Goal: Transaction & Acquisition: Purchase product/service

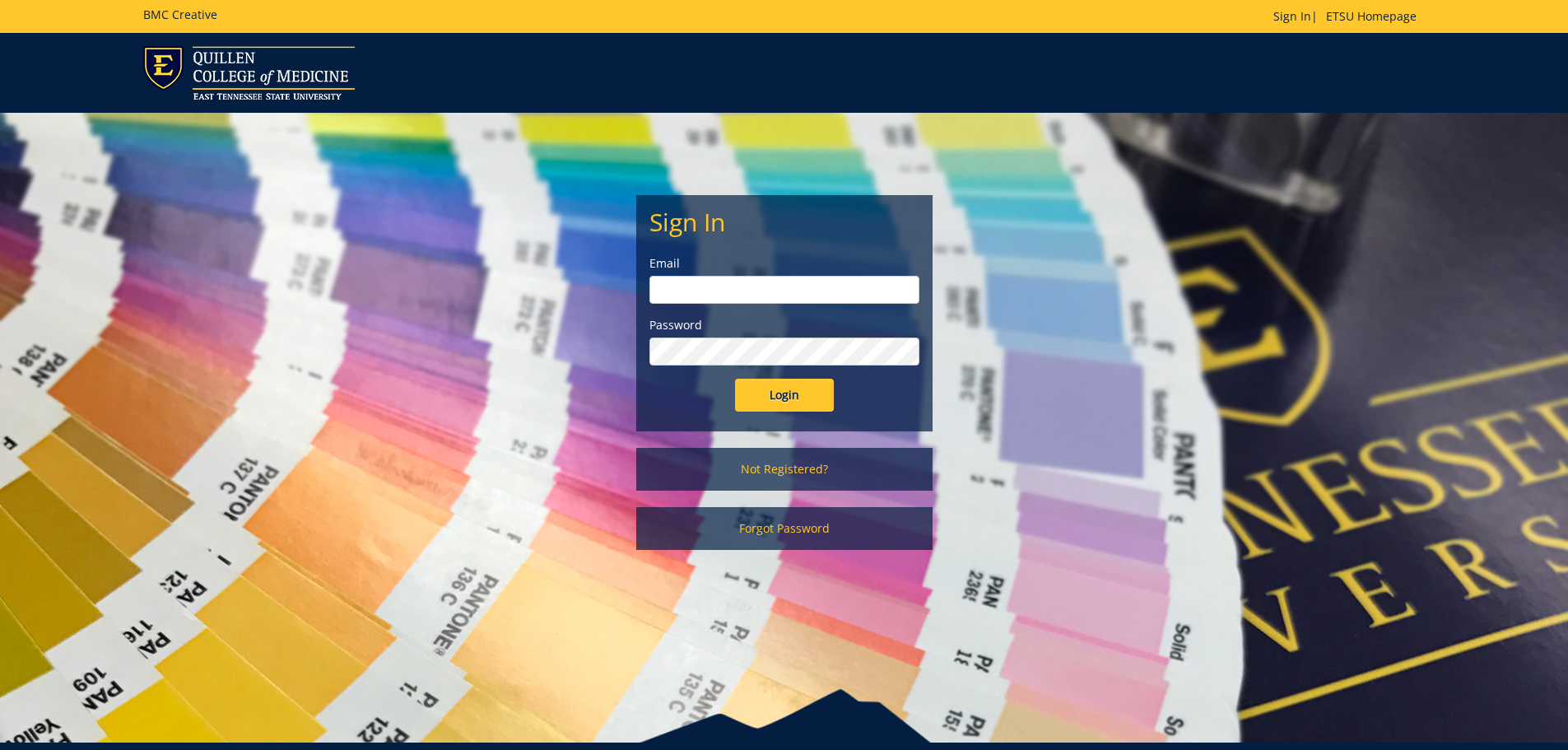
click at [672, 294] on input "email" at bounding box center [785, 290] width 270 height 28
type input "cooleyp@etsu.edu"
click at [735, 379] on input "Login" at bounding box center [784, 395] width 98 height 33
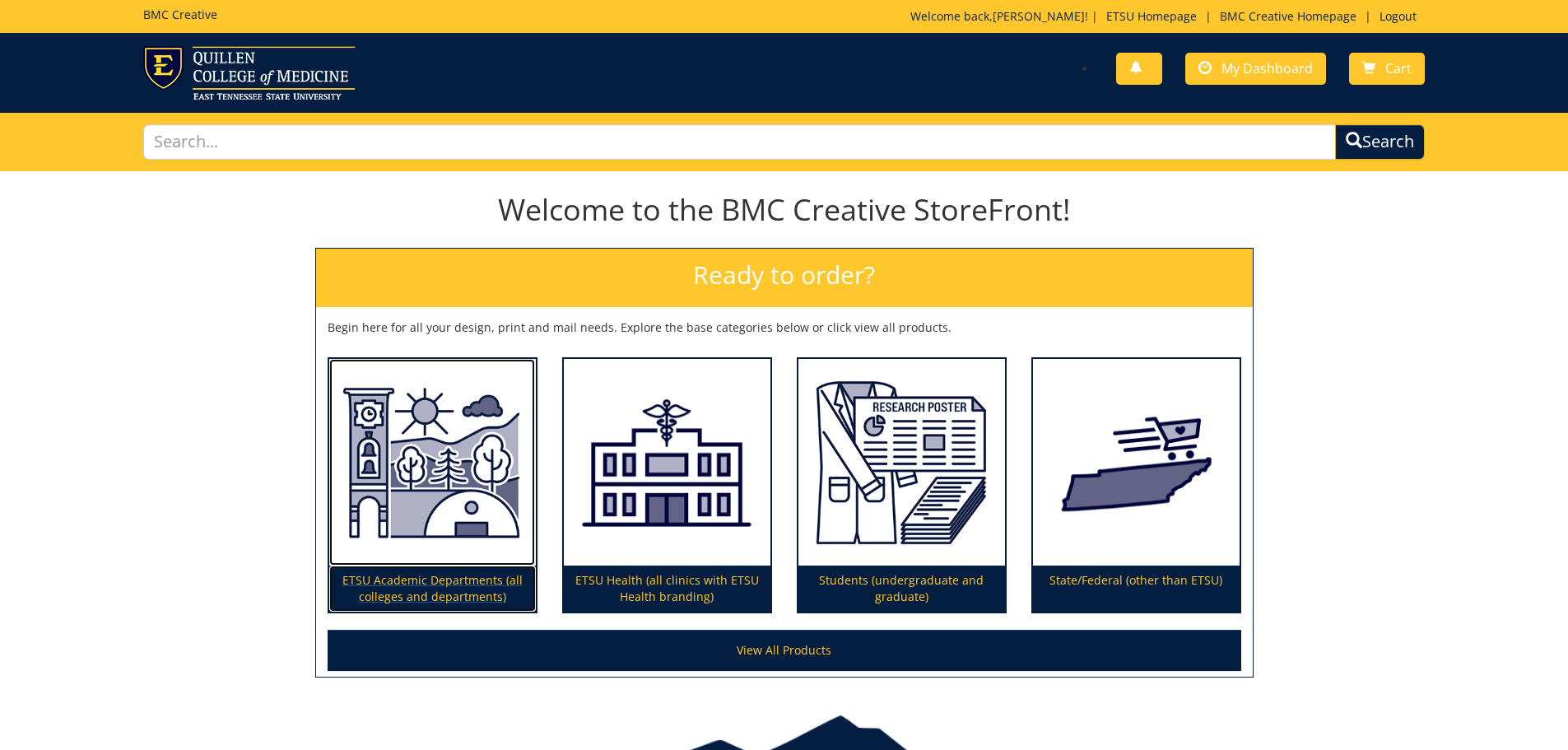
click at [378, 588] on p "ETSU Academic Departments (all colleges and departments)" at bounding box center [433, 588] width 207 height 46
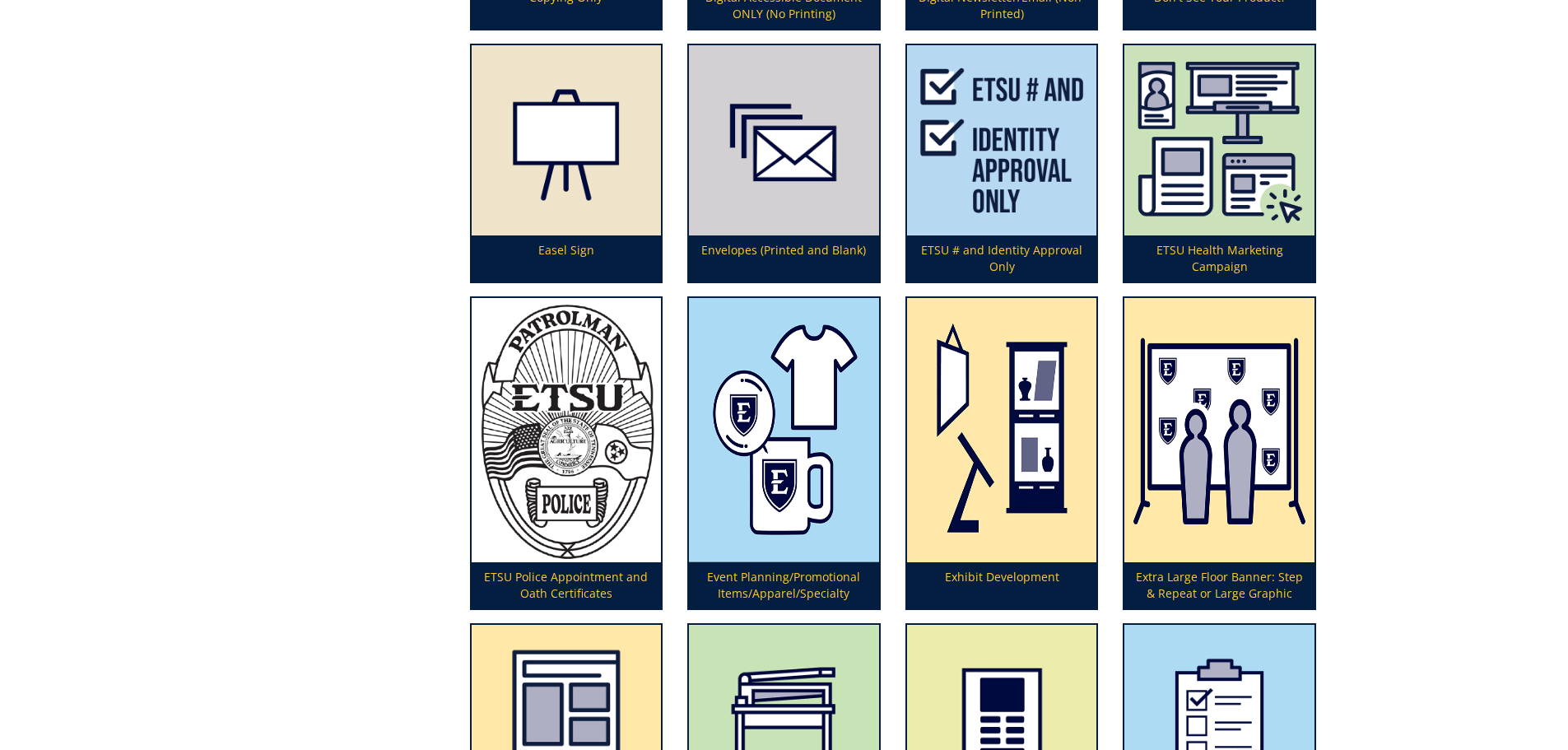
scroll to position [1894, 0]
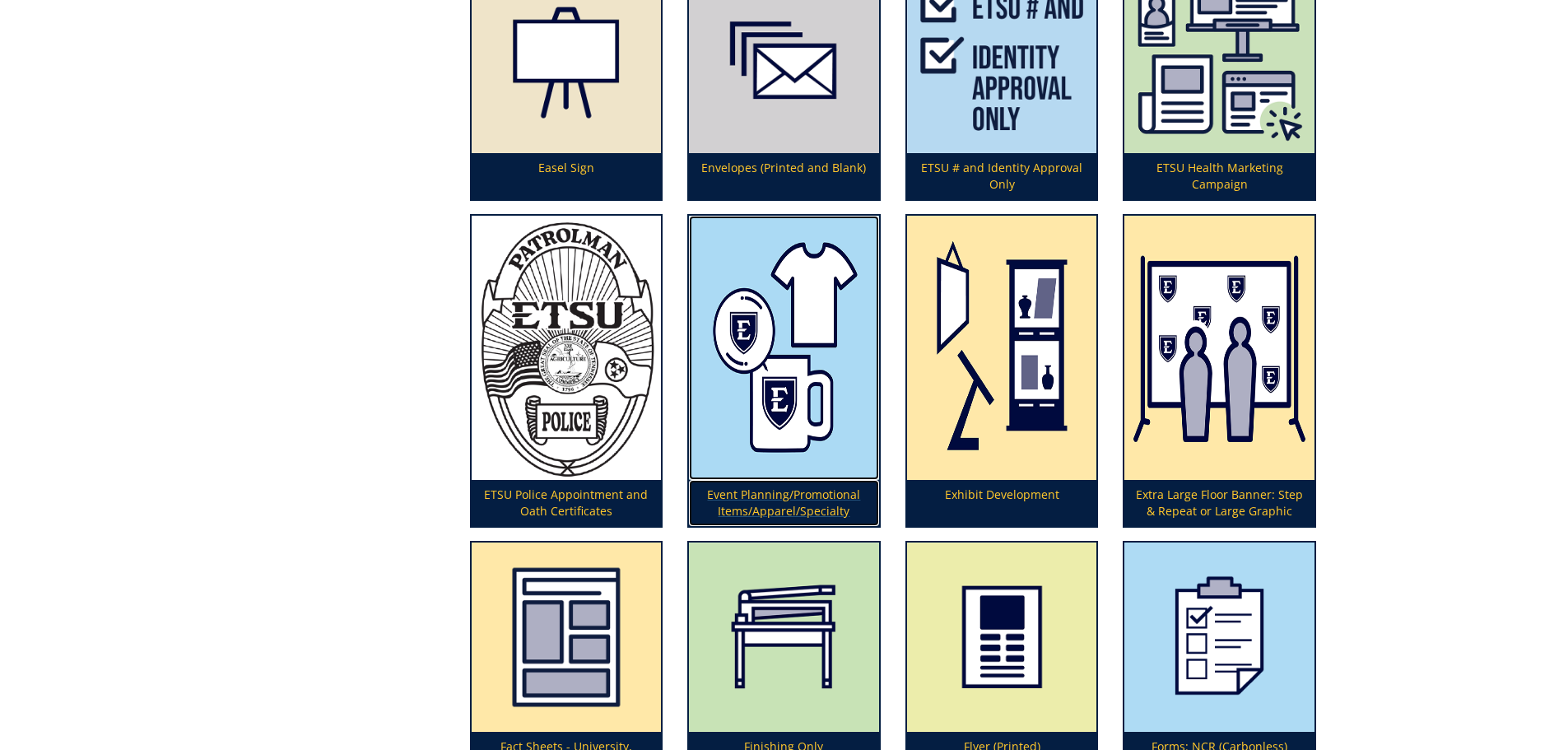
click at [802, 499] on p "Event Planning/Promotional Items/Apparel/Specialty" at bounding box center [784, 502] width 190 height 46
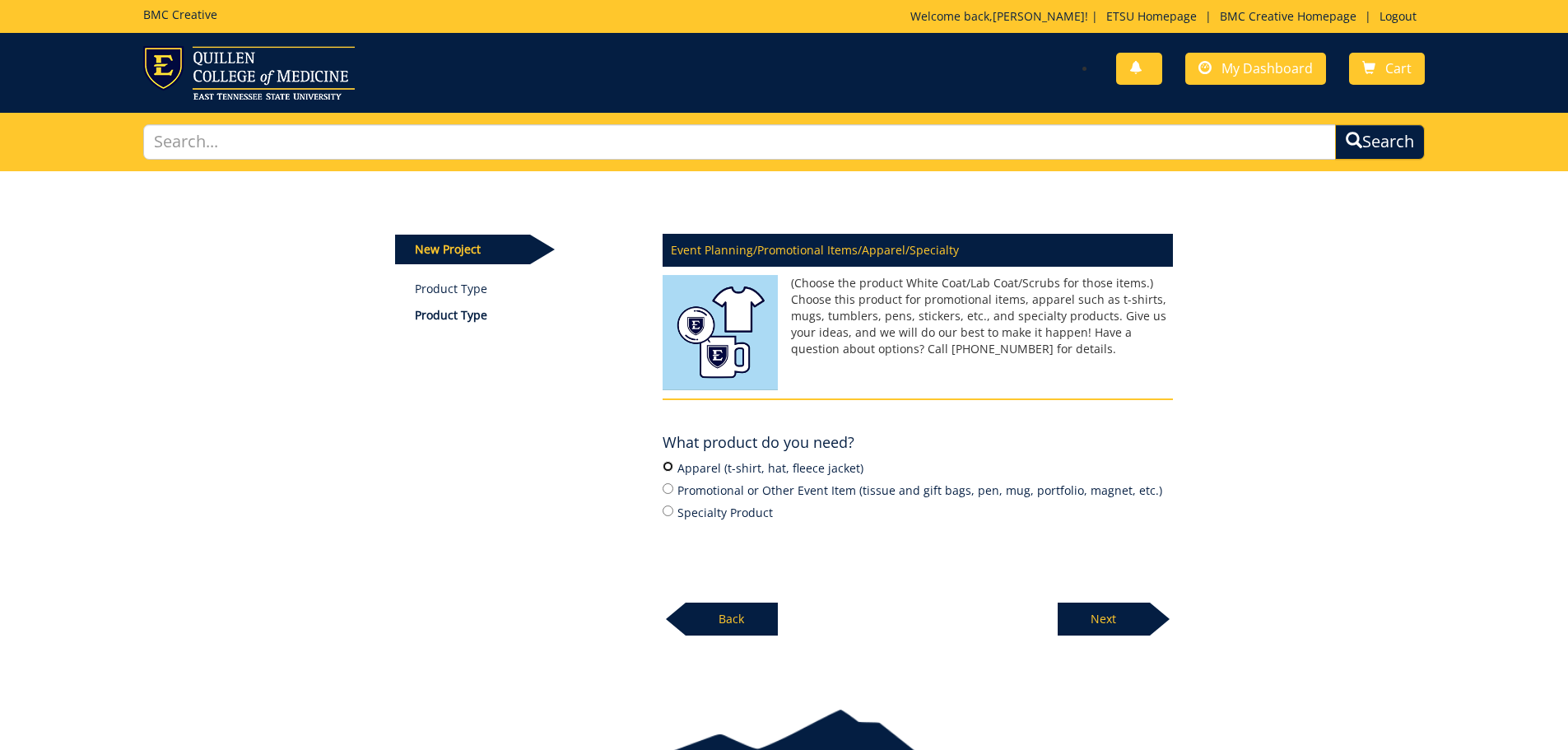
click at [666, 466] on input "Apparel (t-shirt, hat, fleece jacket)" at bounding box center [668, 466] width 11 height 11
radio input "true"
click at [1107, 616] on p "Next" at bounding box center [1103, 618] width 93 height 33
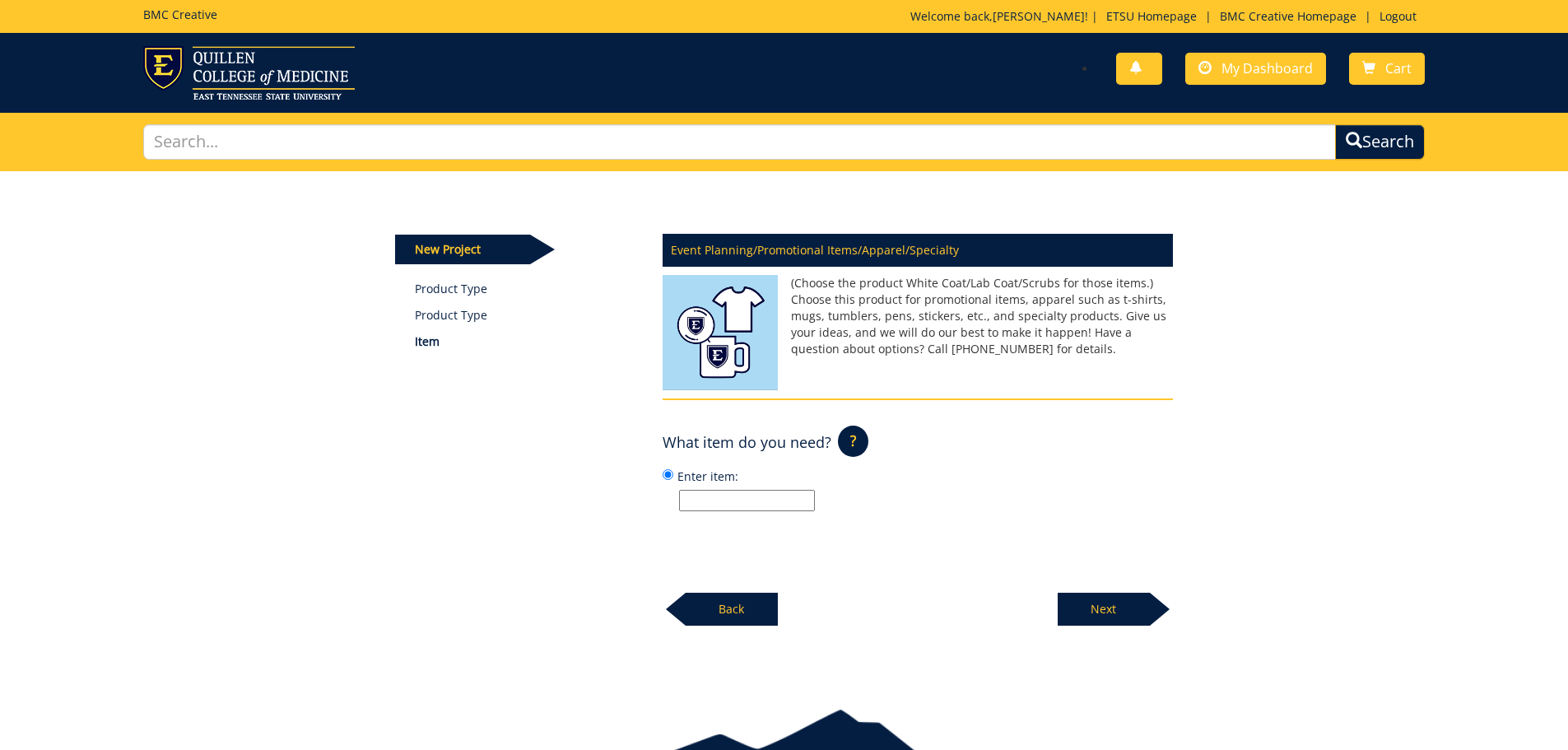
click at [762, 507] on input "Enter item:" at bounding box center [746, 501] width 136 height 22
click at [760, 499] on input "Enter item:" at bounding box center [746, 501] width 136 height 22
type input "t-shirt"
click at [1110, 599] on p "Next" at bounding box center [1103, 609] width 93 height 33
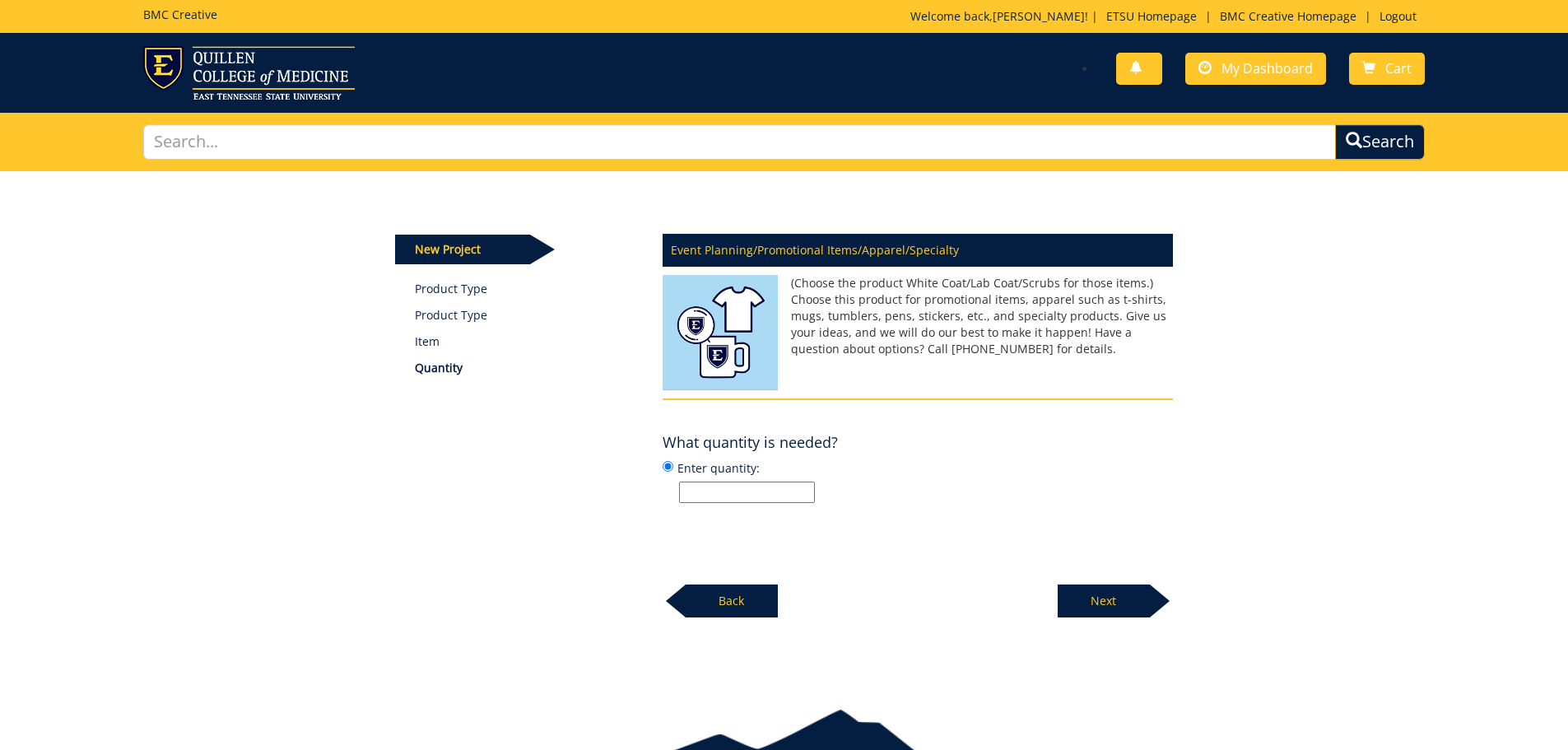
click at [762, 496] on input "Enter quantity:" at bounding box center [746, 492] width 136 height 22
type input "1"
click at [1111, 600] on p "Next" at bounding box center [1103, 601] width 93 height 33
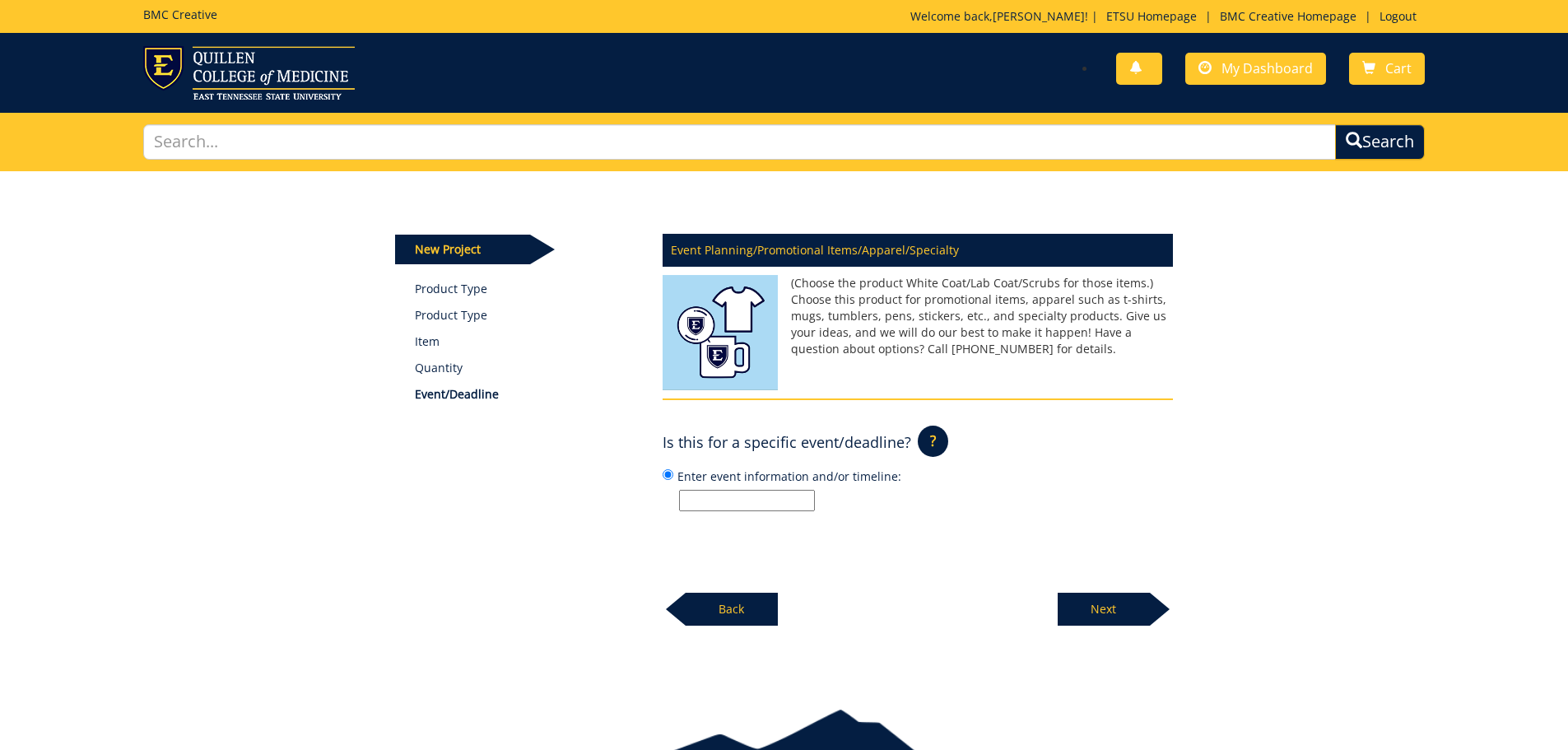
click at [783, 499] on input "Enter event information and/or timeline:" at bounding box center [746, 501] width 136 height 22
type input "No"
click at [1140, 612] on p "Next" at bounding box center [1103, 609] width 93 height 33
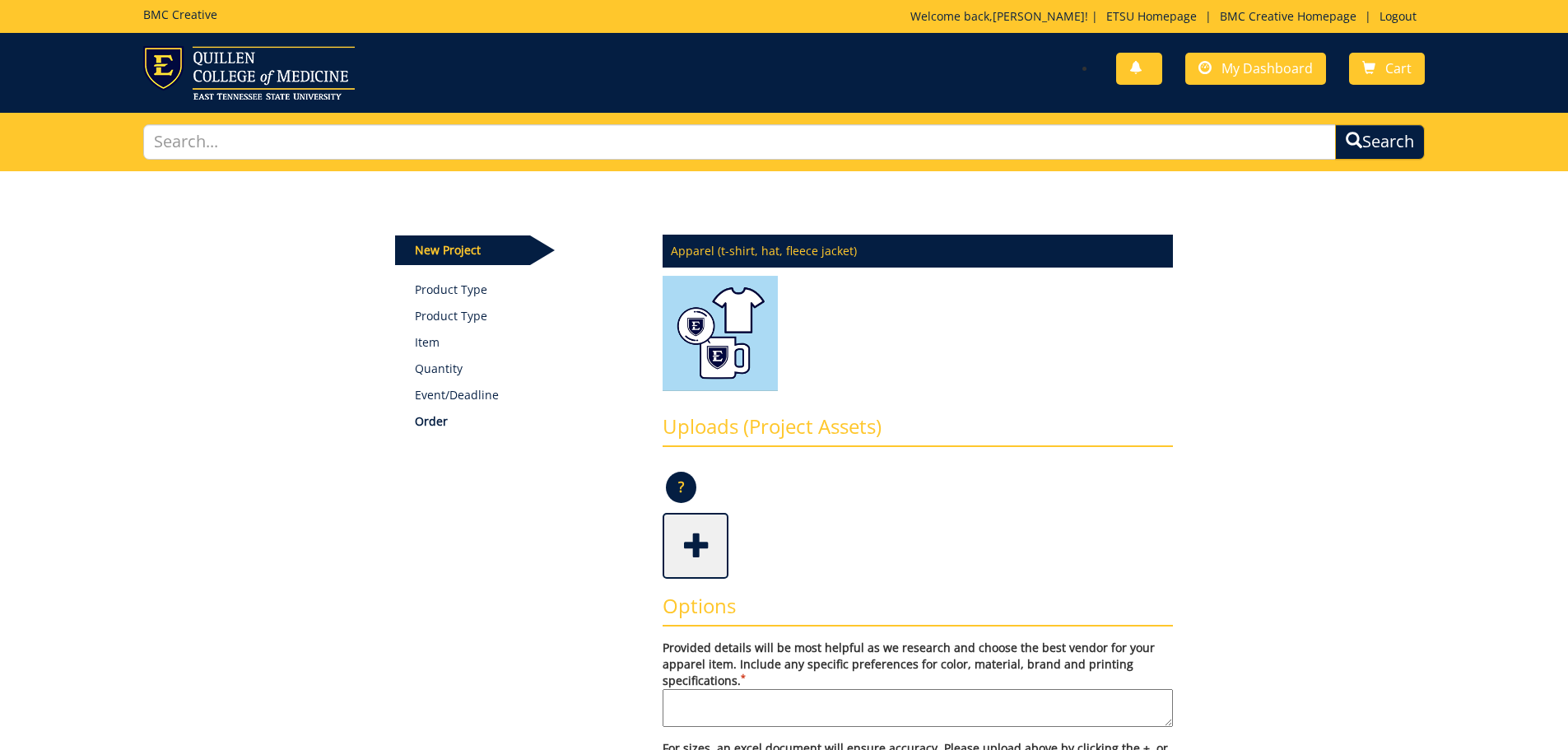
scroll to position [164, 0]
